Goal: Task Accomplishment & Management: Use online tool/utility

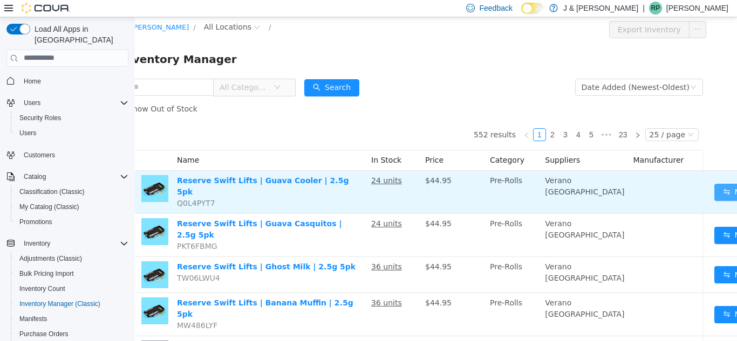
scroll to position [0, 27]
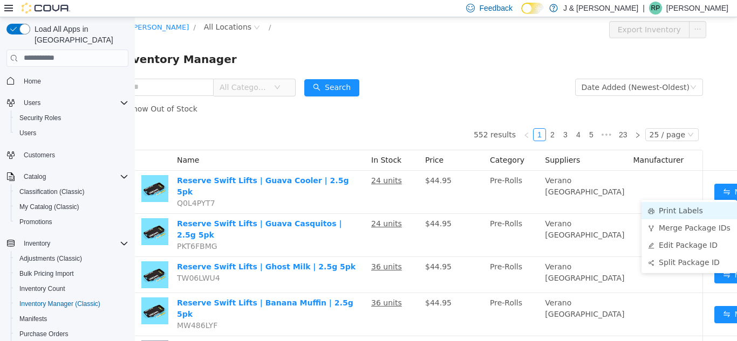
click at [673, 210] on li "Print Labels" at bounding box center [688, 210] width 95 height 17
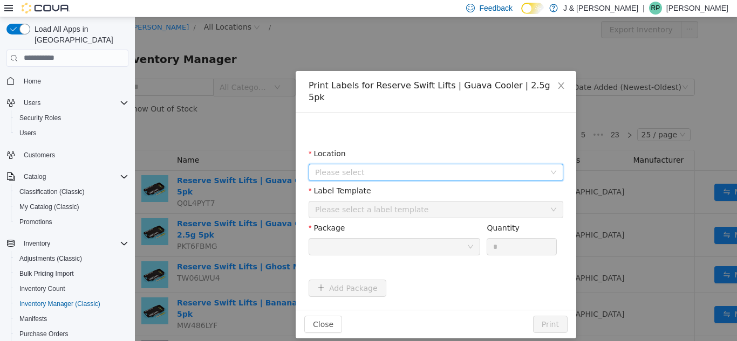
click at [400, 167] on span "Please select" at bounding box center [430, 172] width 230 height 11
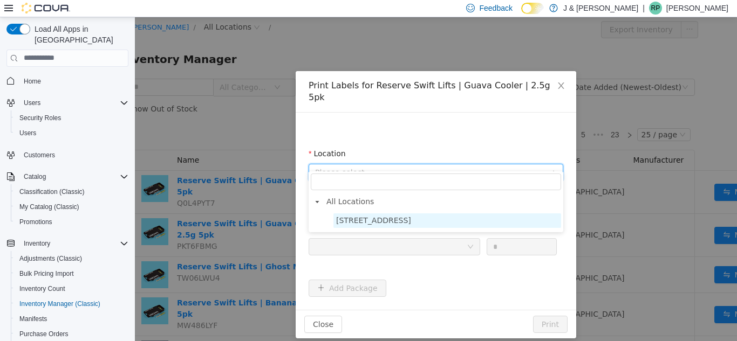
click at [350, 221] on span "[STREET_ADDRESS]" at bounding box center [373, 220] width 75 height 9
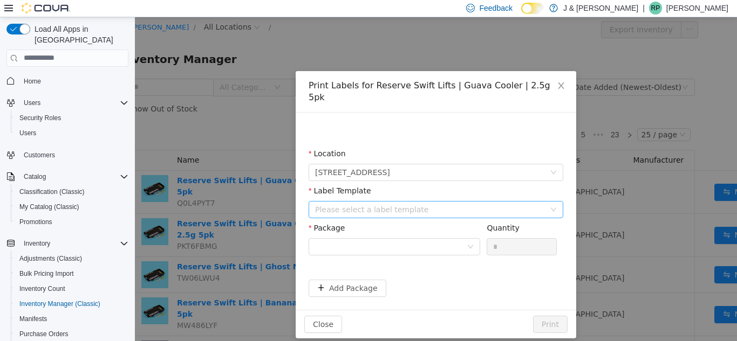
click at [343, 204] on div "Please select a label template" at bounding box center [430, 209] width 230 height 11
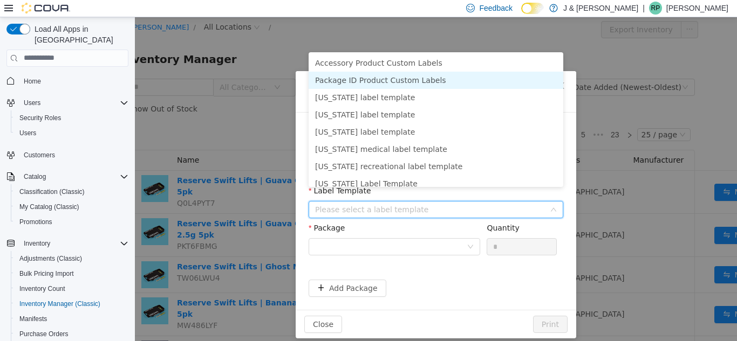
click at [376, 76] on li "Package ID Product Custom Labels" at bounding box center [435, 79] width 255 height 17
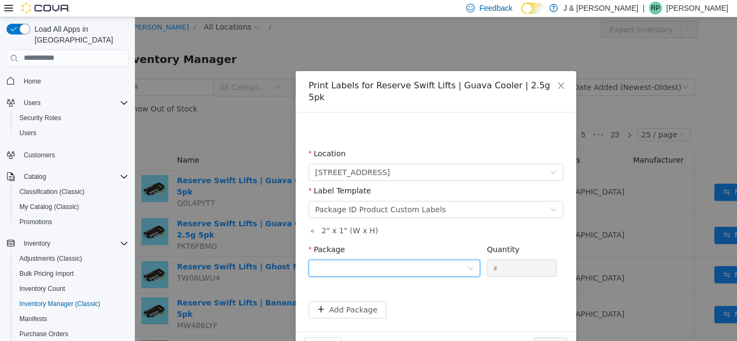
click at [352, 260] on div at bounding box center [391, 268] width 152 height 16
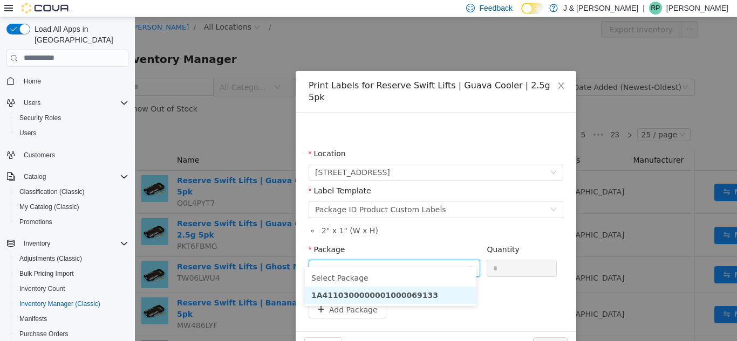
click at [376, 296] on strong "1A4110300000001000069133" at bounding box center [374, 295] width 127 height 9
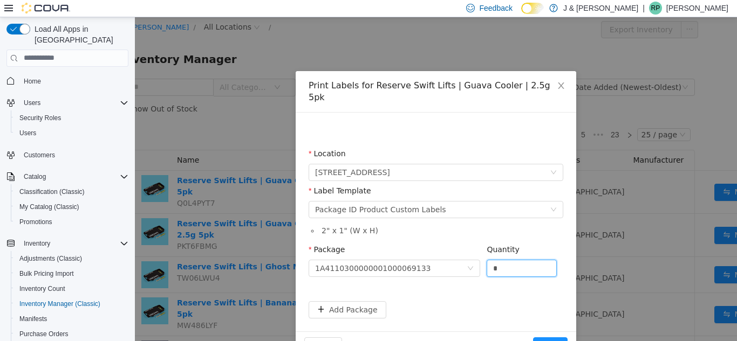
drag, startPoint x: 529, startPoint y: 256, endPoint x: 438, endPoint y: 246, distance: 90.5
click at [438, 246] on span "Package 1A4110300000001000069133 Quantity *" at bounding box center [432, 249] width 248 height 9
type input "*"
click at [550, 337] on button "Print" at bounding box center [550, 345] width 35 height 17
